Goal: Check status: Check status

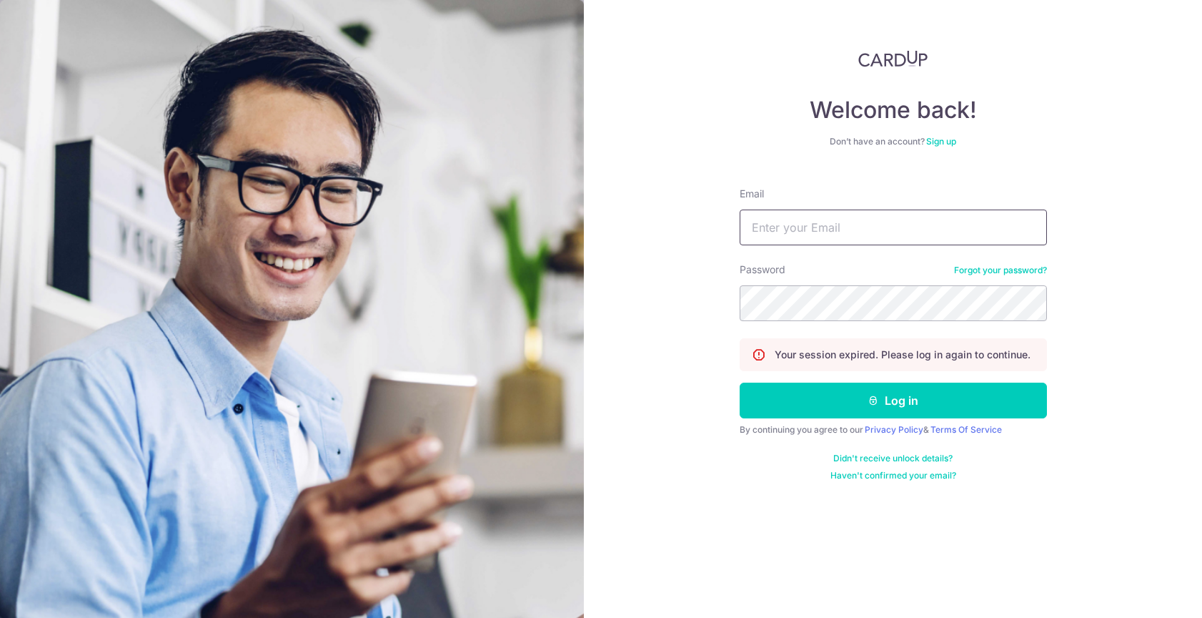
click at [796, 227] on input "Email" at bounding box center [893, 227] width 307 height 36
type input "[EMAIL_ADDRESS][DOMAIN_NAME]"
click at [740, 382] on button "Log in" at bounding box center [893, 400] width 307 height 36
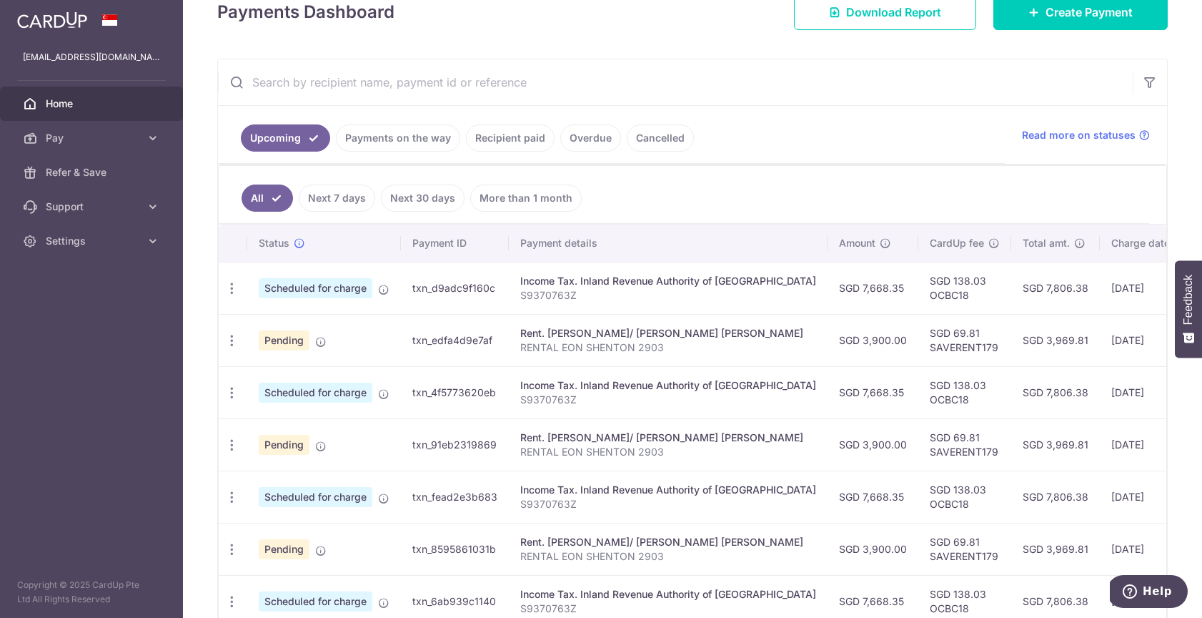
scroll to position [257, 0]
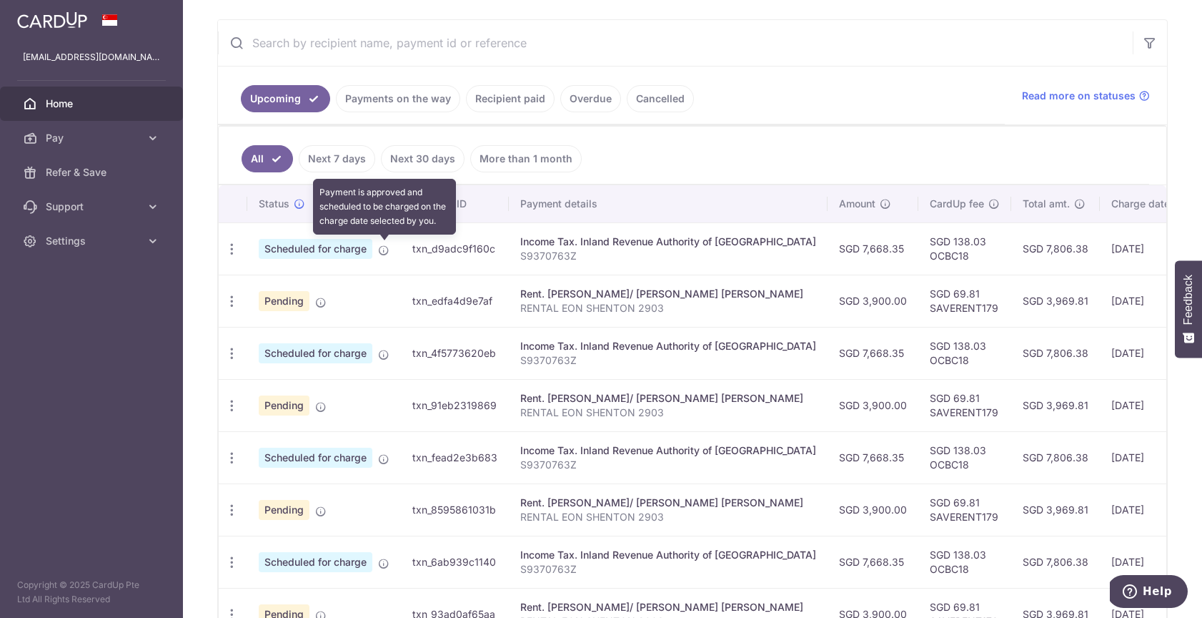
click at [378, 247] on icon at bounding box center [383, 249] width 11 height 11
click at [382, 249] on icon at bounding box center [383, 249] width 11 height 11
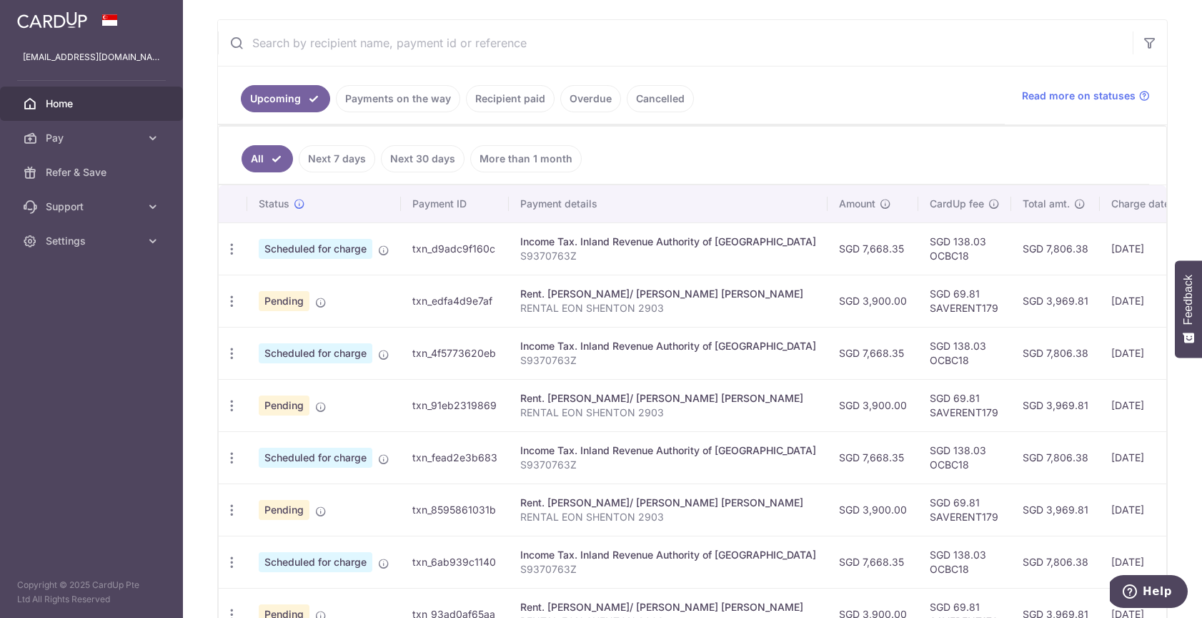
click at [325, 250] on span "Scheduled for charge" at bounding box center [316, 249] width 114 height 20
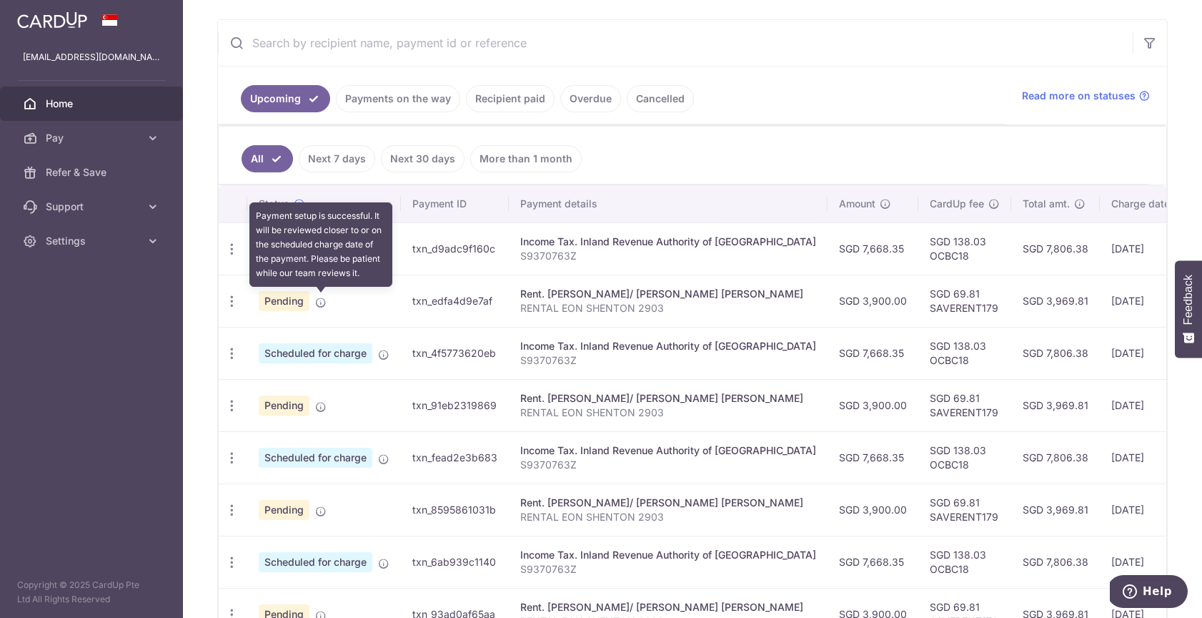
click at [320, 302] on icon at bounding box center [320, 302] width 11 height 11
